Goal: Check status: Check status

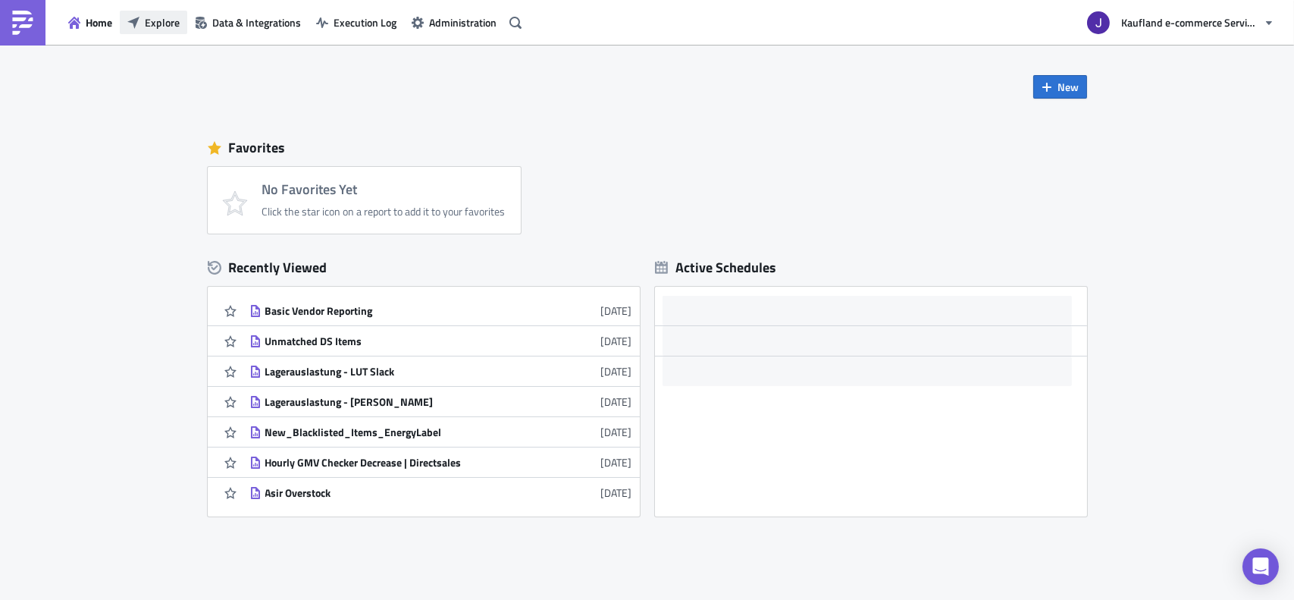
click at [173, 25] on span "Explore" at bounding box center [162, 22] width 35 height 16
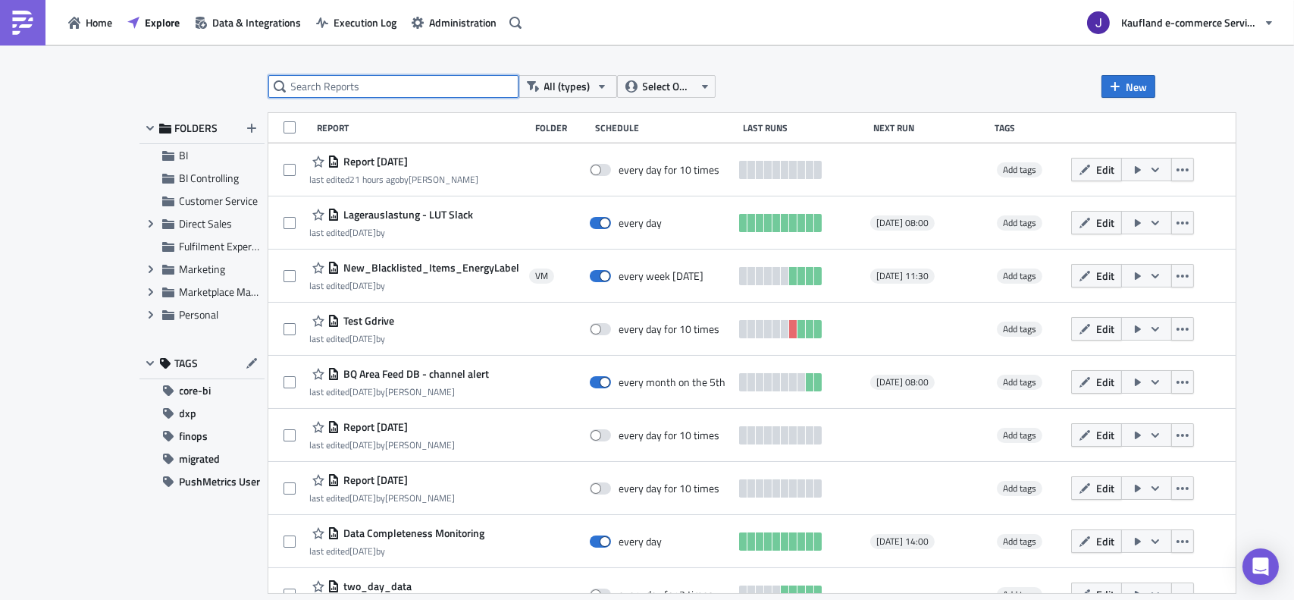
click at [306, 77] on input "text" at bounding box center [393, 86] width 250 height 23
type input "large order"
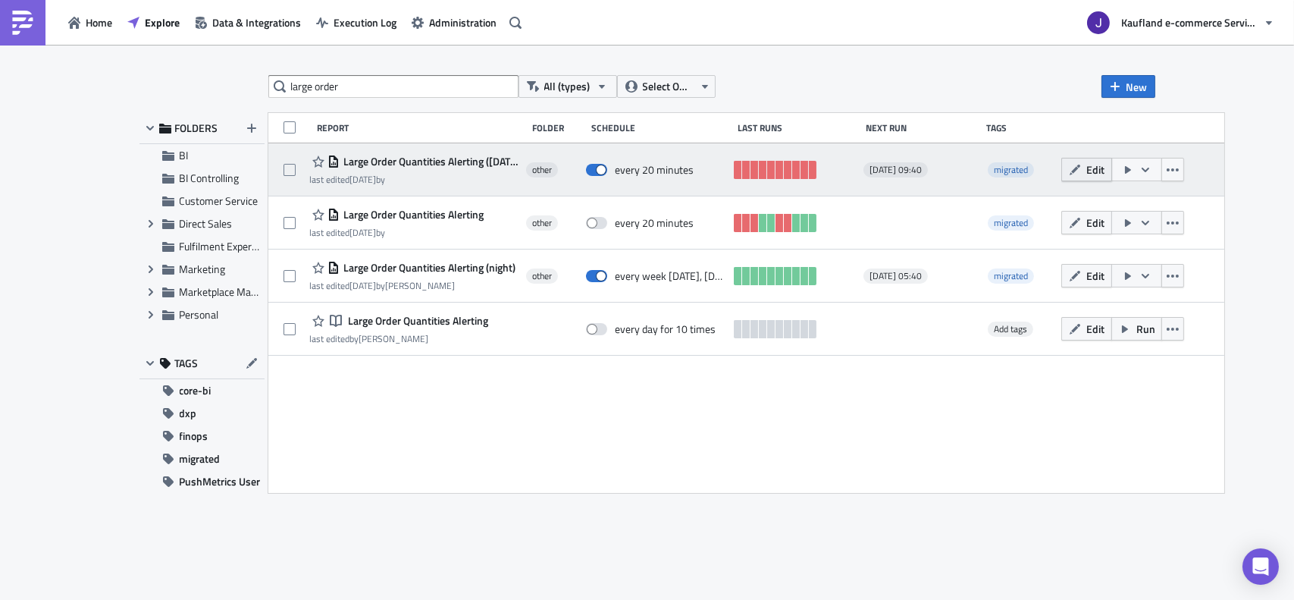
click at [1081, 171] on icon "button" at bounding box center [1075, 170] width 12 height 12
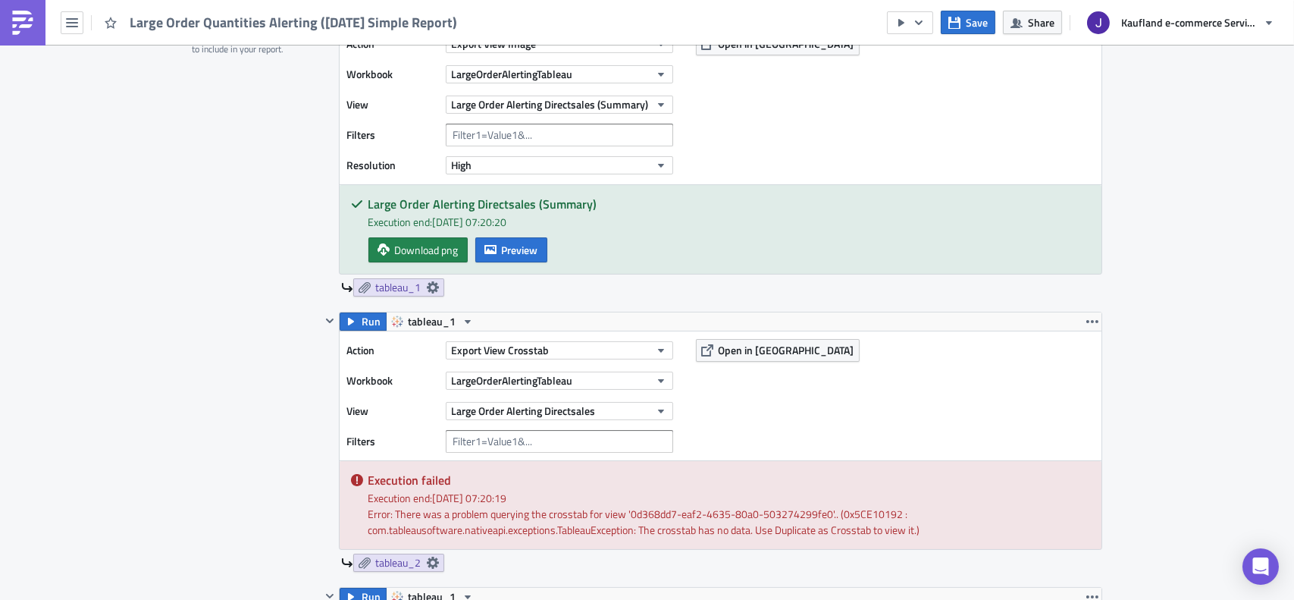
scroll to position [379, 0]
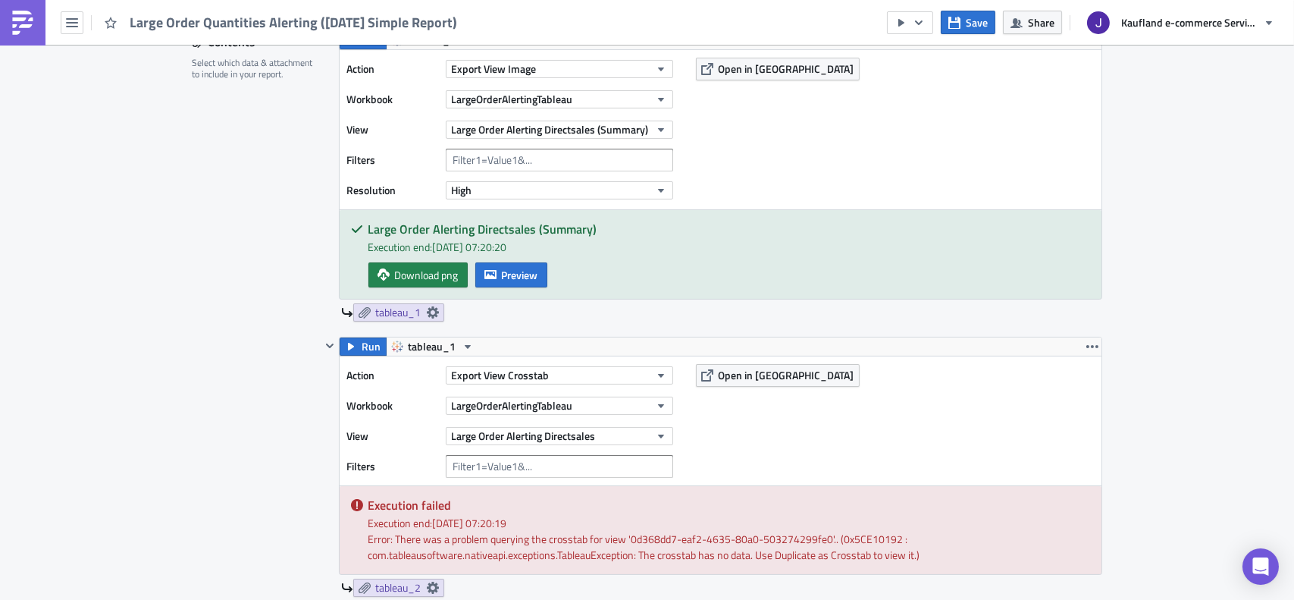
scroll to position [0, 0]
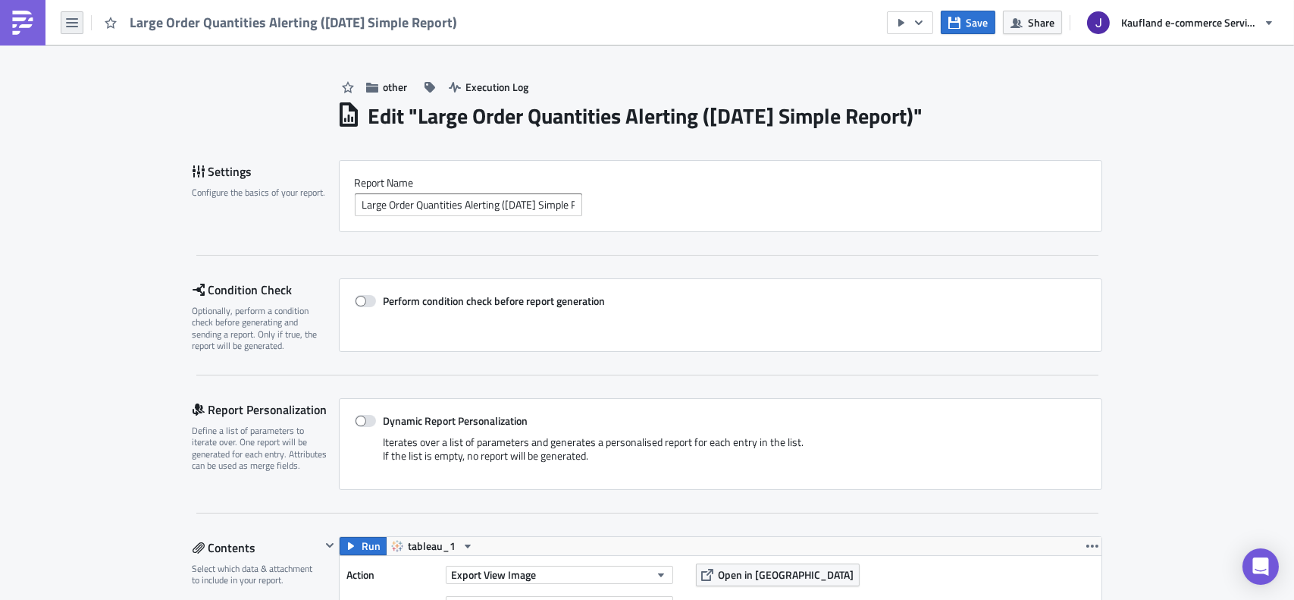
click at [61, 19] on button "button" at bounding box center [72, 22] width 23 height 23
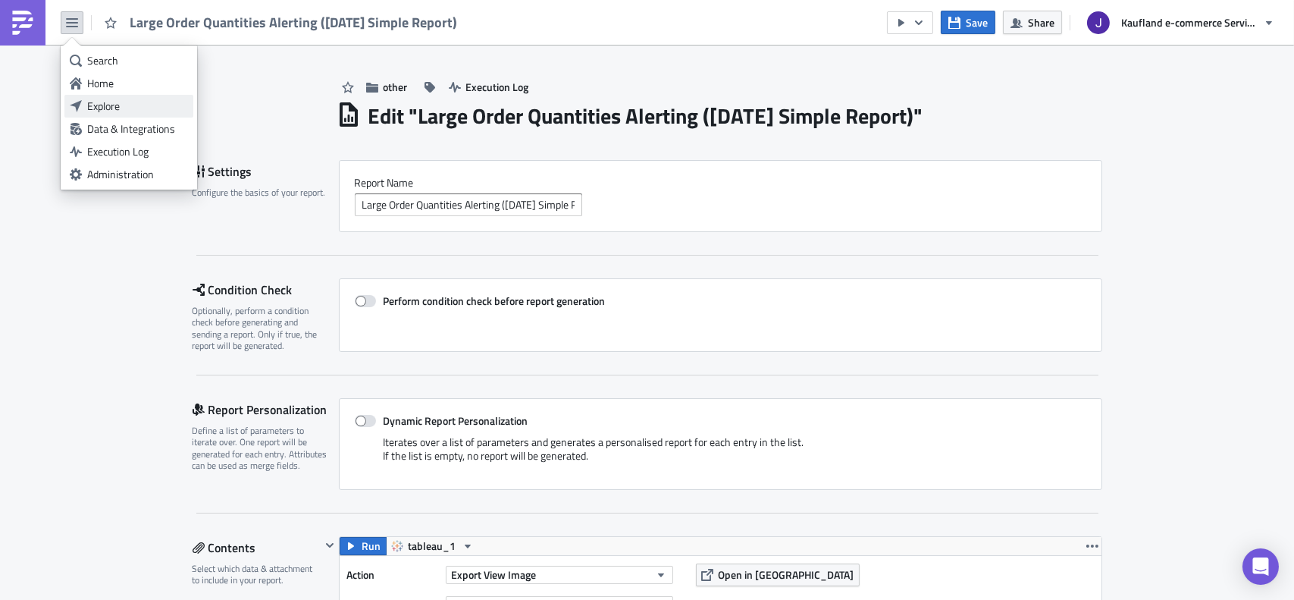
click at [94, 106] on div "Explore" at bounding box center [137, 106] width 101 height 15
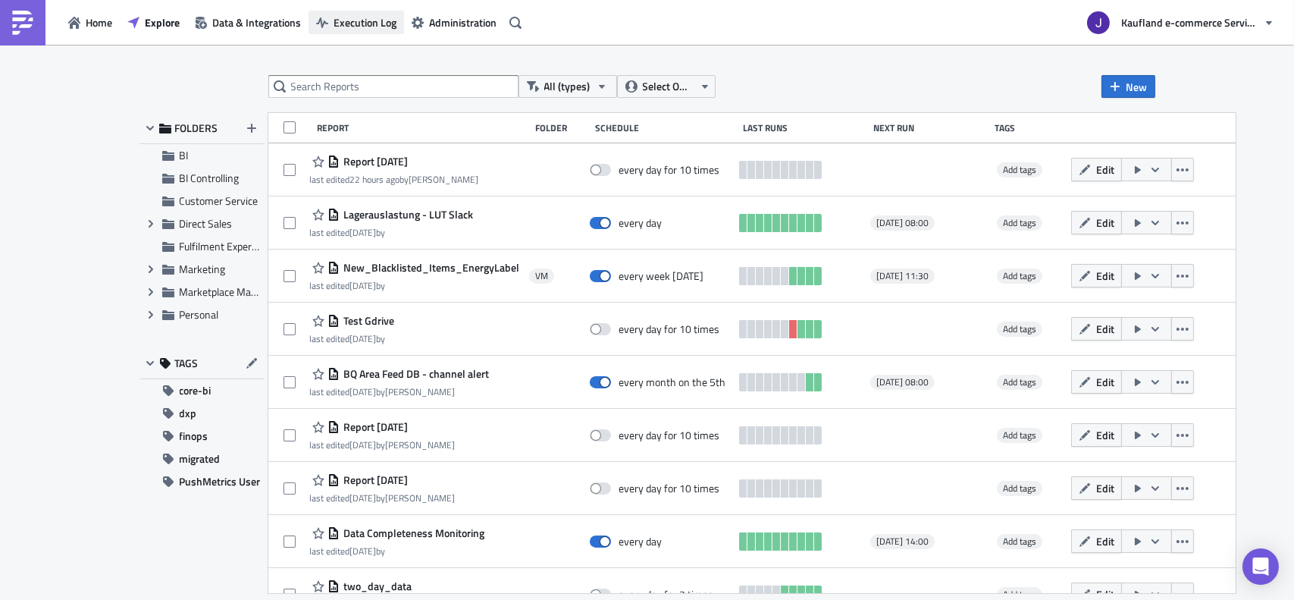
click at [367, 30] on button "Execution Log" at bounding box center [357, 23] width 96 height 24
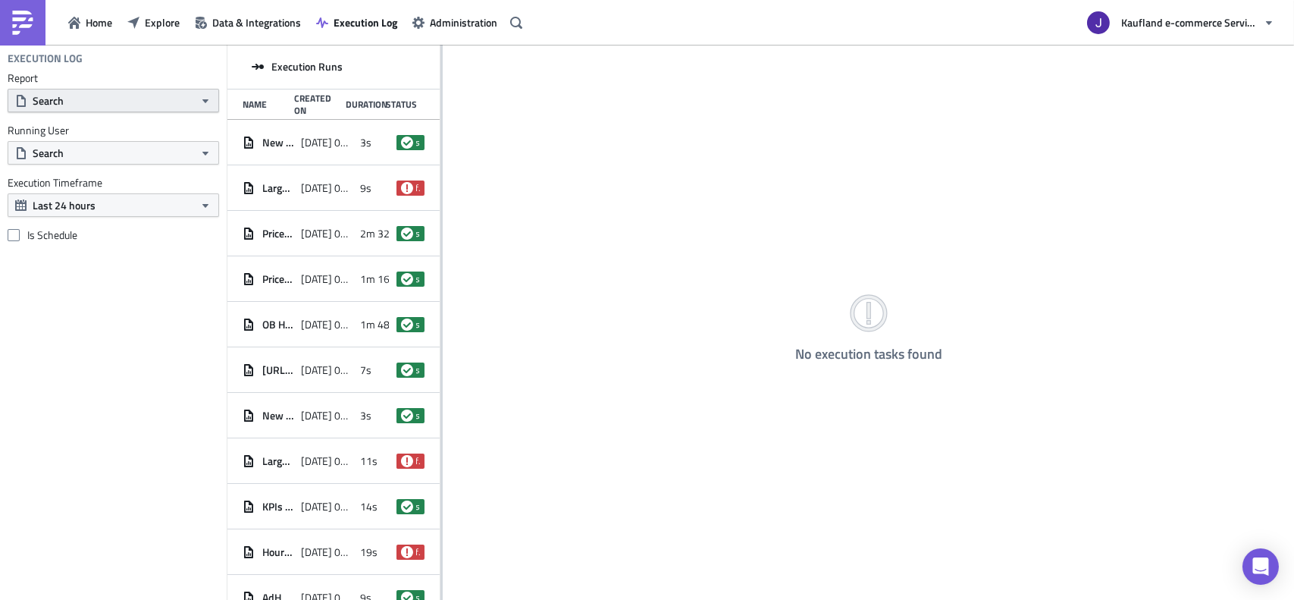
click at [124, 100] on button "Search" at bounding box center [114, 101] width 212 height 24
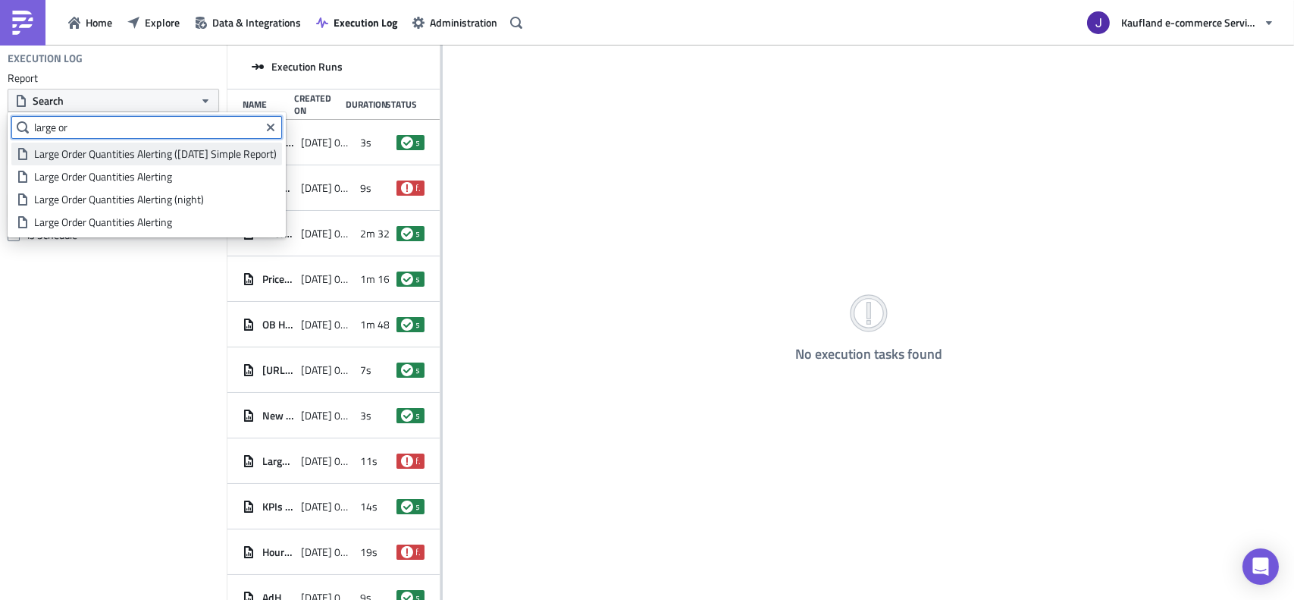
type input "large or"
click at [165, 149] on div "Large Order Quantities Alerting ([DATE] Simple Report)" at bounding box center [155, 153] width 243 height 15
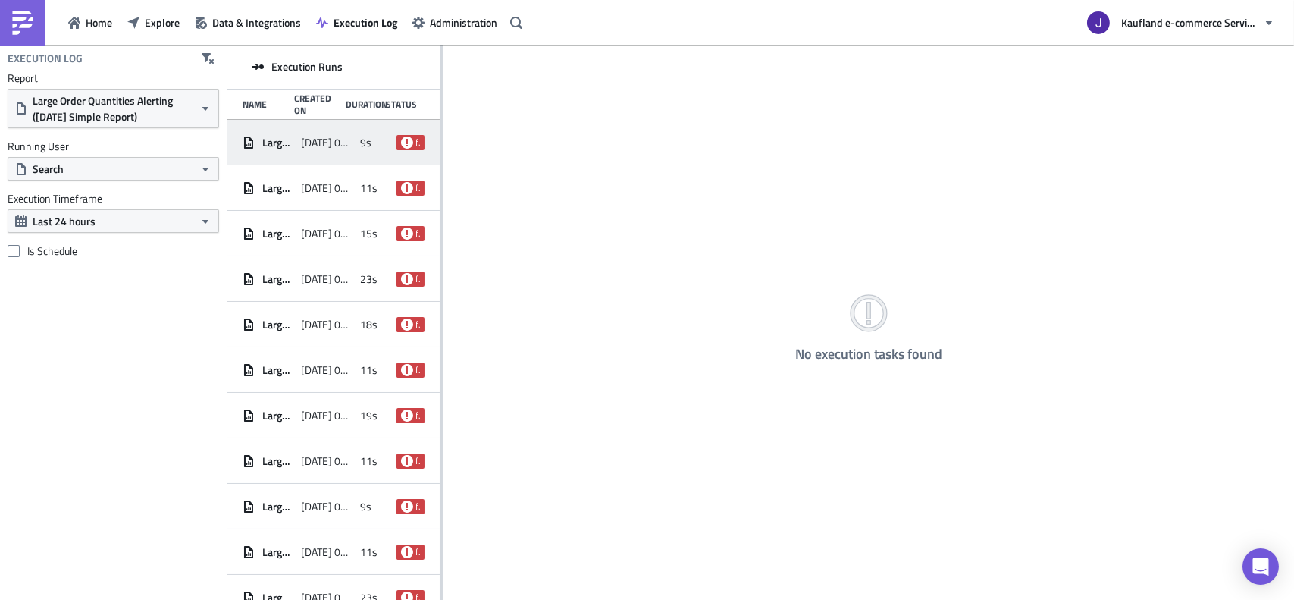
click at [308, 139] on span "[DATE] 09:40" at bounding box center [326, 143] width 51 height 14
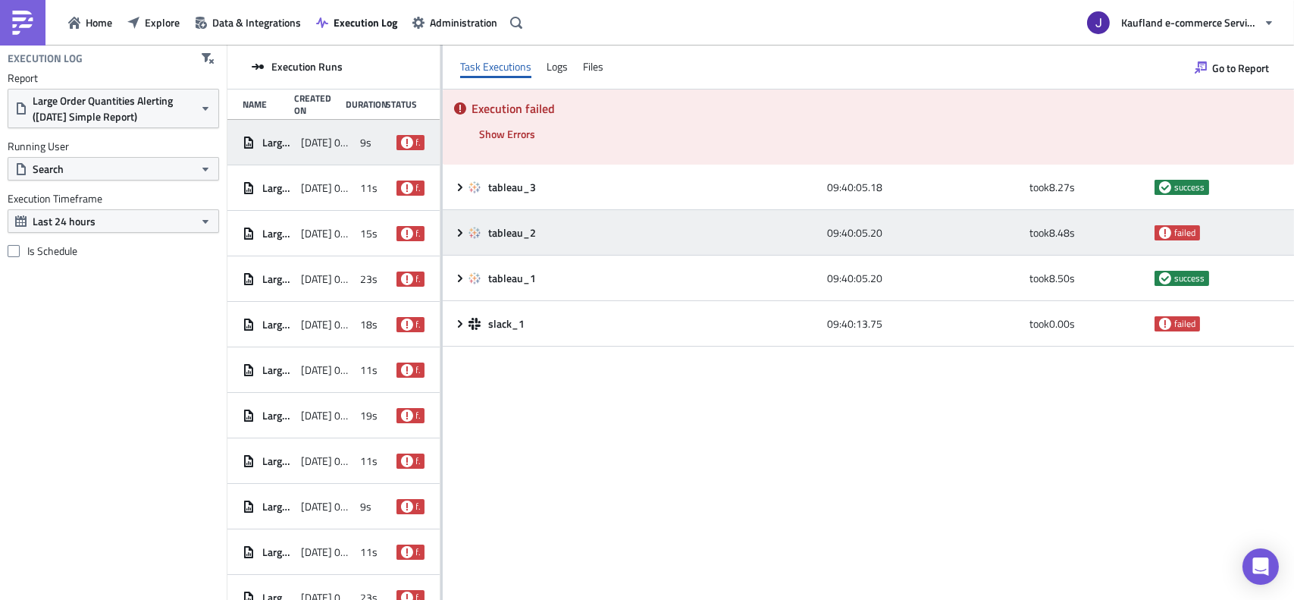
click at [454, 220] on div "tableau_2 09:40:05.20 took 8.48 s failed" at bounding box center [868, 232] width 851 height 45
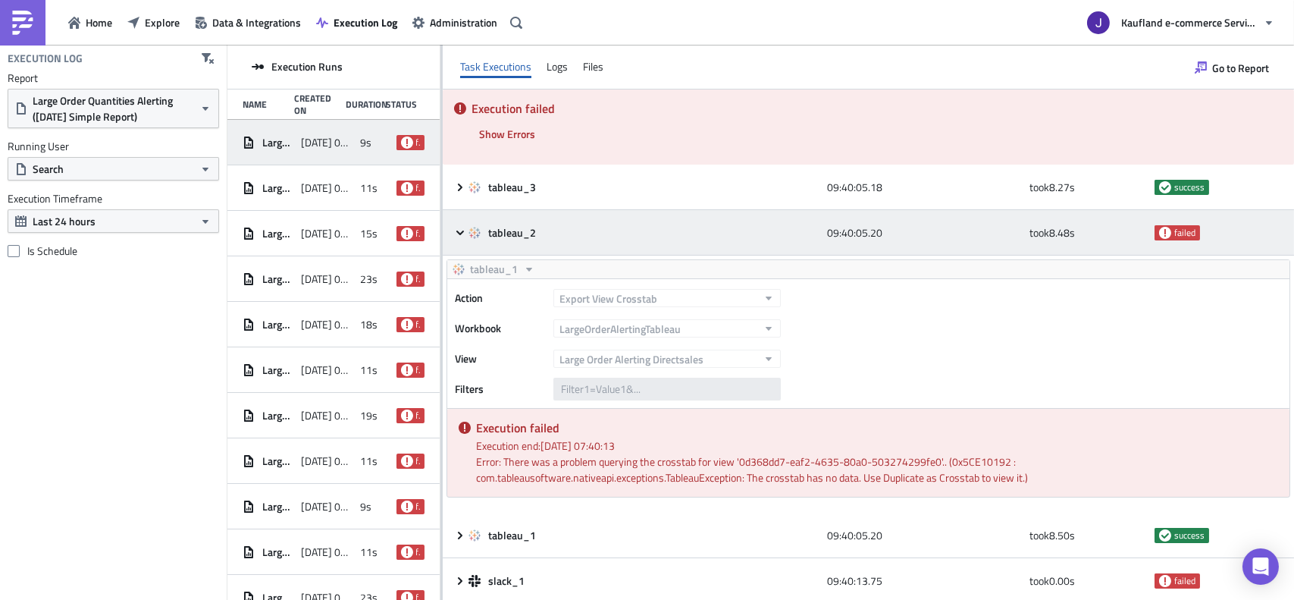
click at [454, 220] on div "tableau_2 09:40:05.20 took 8.48 s failed" at bounding box center [868, 232] width 851 height 45
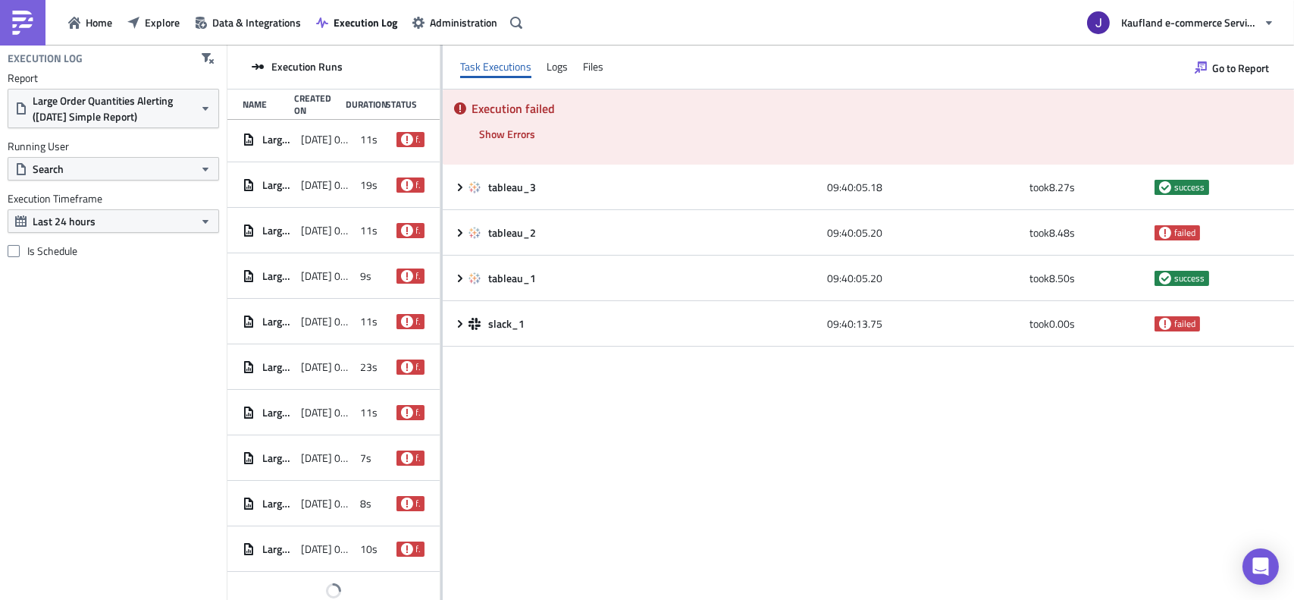
scroll to position [237, 0]
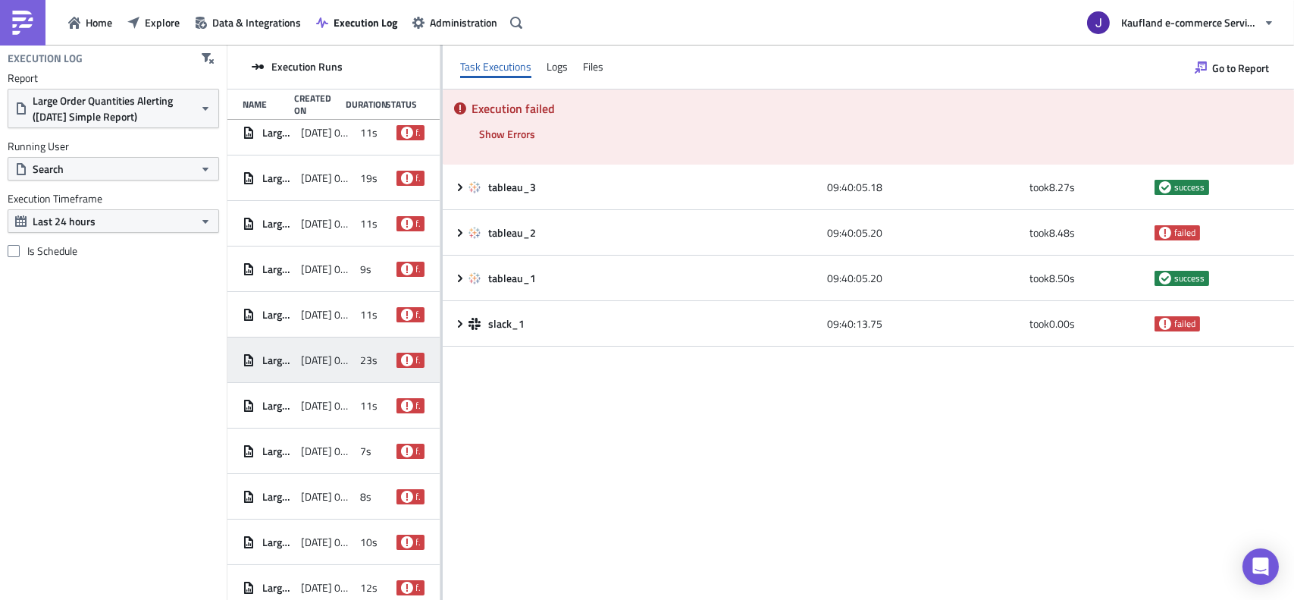
click at [315, 355] on span "[DATE] 06:20" at bounding box center [326, 360] width 51 height 14
